Goal: Check status: Check status

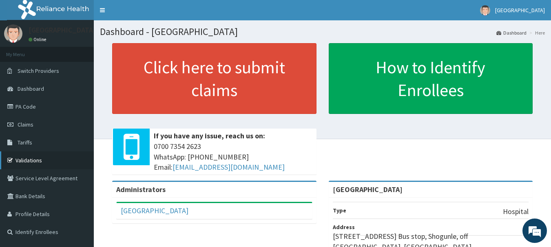
click at [29, 161] on link "Validations" at bounding box center [47, 161] width 94 height 18
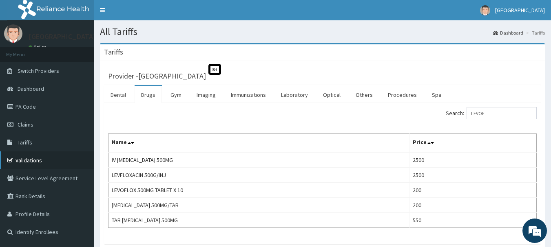
click at [29, 158] on link "Validations" at bounding box center [47, 161] width 94 height 18
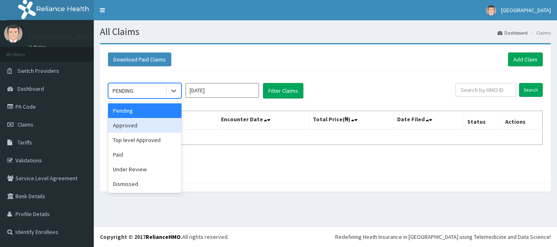
click at [146, 128] on div "Approved" at bounding box center [144, 125] width 73 height 15
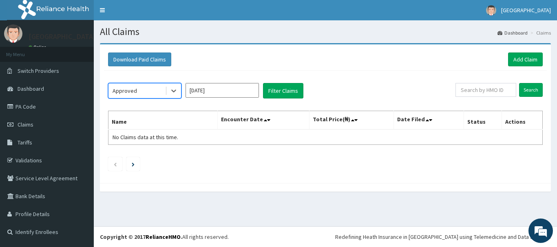
click at [229, 95] on input "[DATE]" at bounding box center [222, 90] width 73 height 15
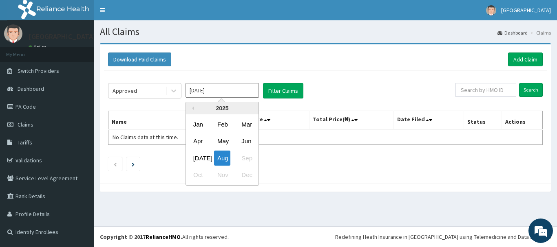
click at [200, 155] on div "[DATE]" at bounding box center [198, 158] width 16 height 15
type input "[DATE]"
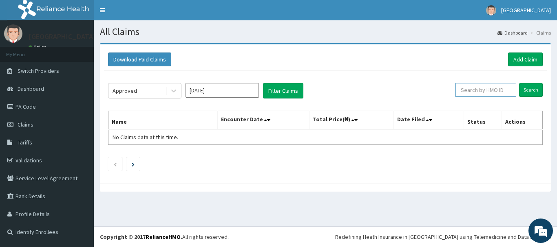
click at [499, 88] on input "text" at bounding box center [485, 90] width 61 height 14
type input "FMN/10002/C"
click at [533, 88] on input "Search" at bounding box center [531, 90] width 24 height 14
